Goal: Information Seeking & Learning: Find specific page/section

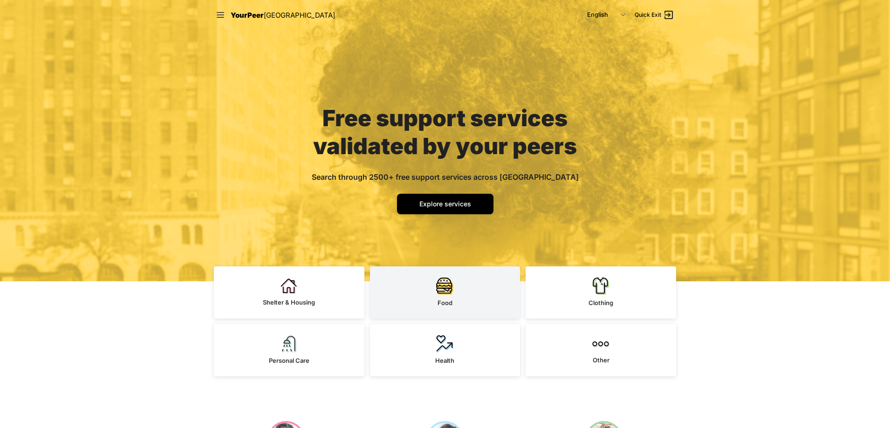
click at [448, 295] on link "Food" at bounding box center [445, 293] width 151 height 52
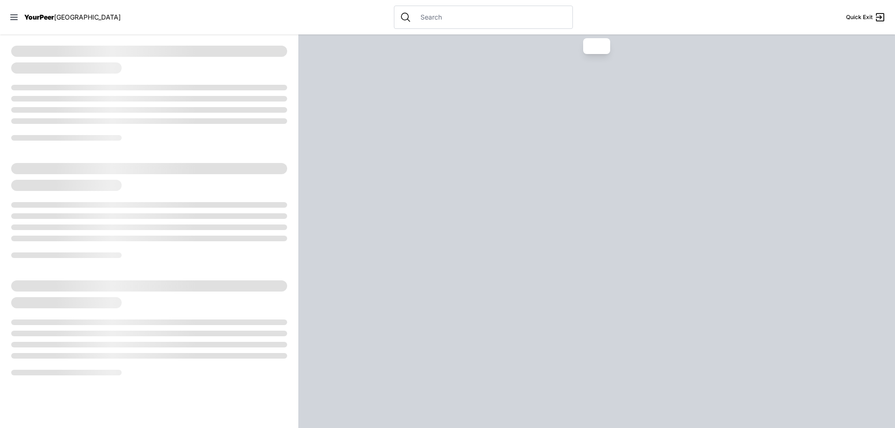
select select "recentlyUpdated"
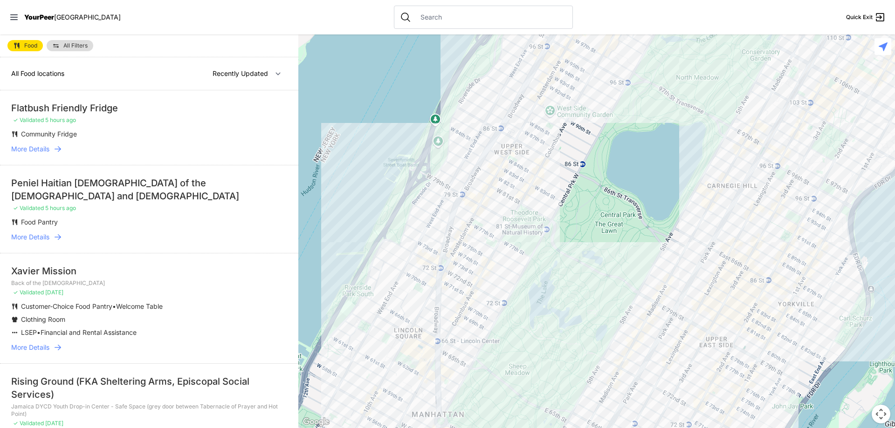
click at [167, 114] on div "Flatbush Friendly Fridge" at bounding box center [149, 108] width 276 height 13
click at [62, 133] on span "Community Fridge" at bounding box center [49, 134] width 56 height 8
click at [149, 194] on div "Peniel Haitian [DEMOGRAPHIC_DATA] of the [DEMOGRAPHIC_DATA] and [DEMOGRAPHIC_DA…" at bounding box center [149, 190] width 276 height 26
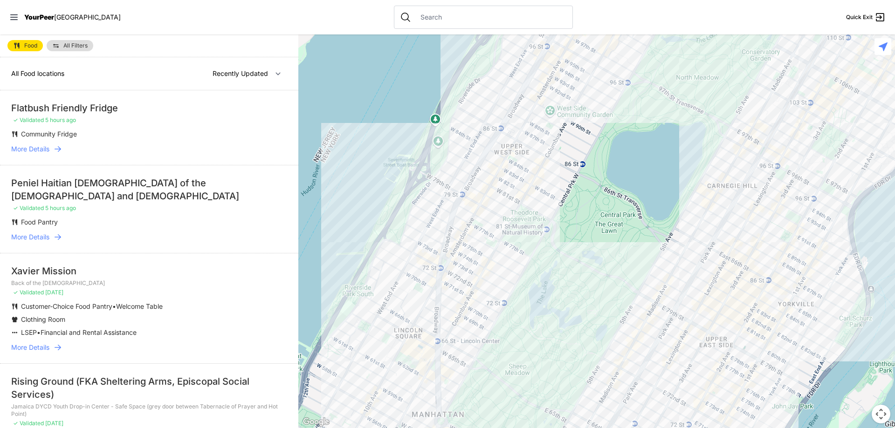
click at [57, 271] on div "Xavier Mission" at bounding box center [149, 271] width 276 height 13
click at [36, 348] on span "More Details" at bounding box center [30, 347] width 38 height 9
